Goal: Task Accomplishment & Management: Manage account settings

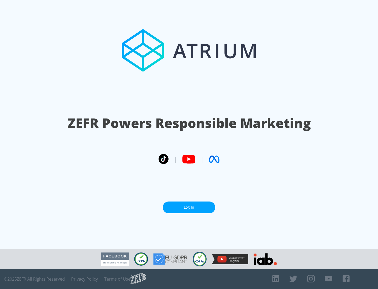
click at [189, 205] on link "Log In" at bounding box center [189, 207] width 52 height 12
